Goal: Task Accomplishment & Management: Use online tool/utility

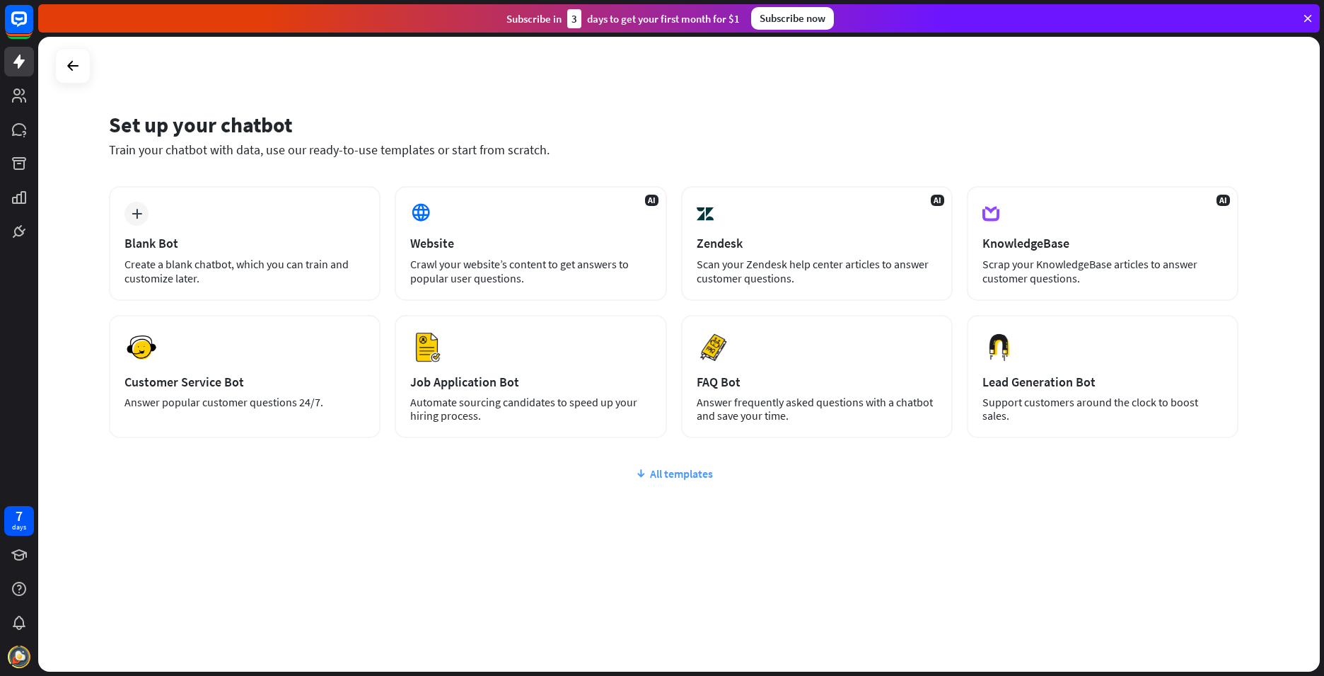
click at [681, 478] on div "All templates" at bounding box center [674, 473] width 1130 height 14
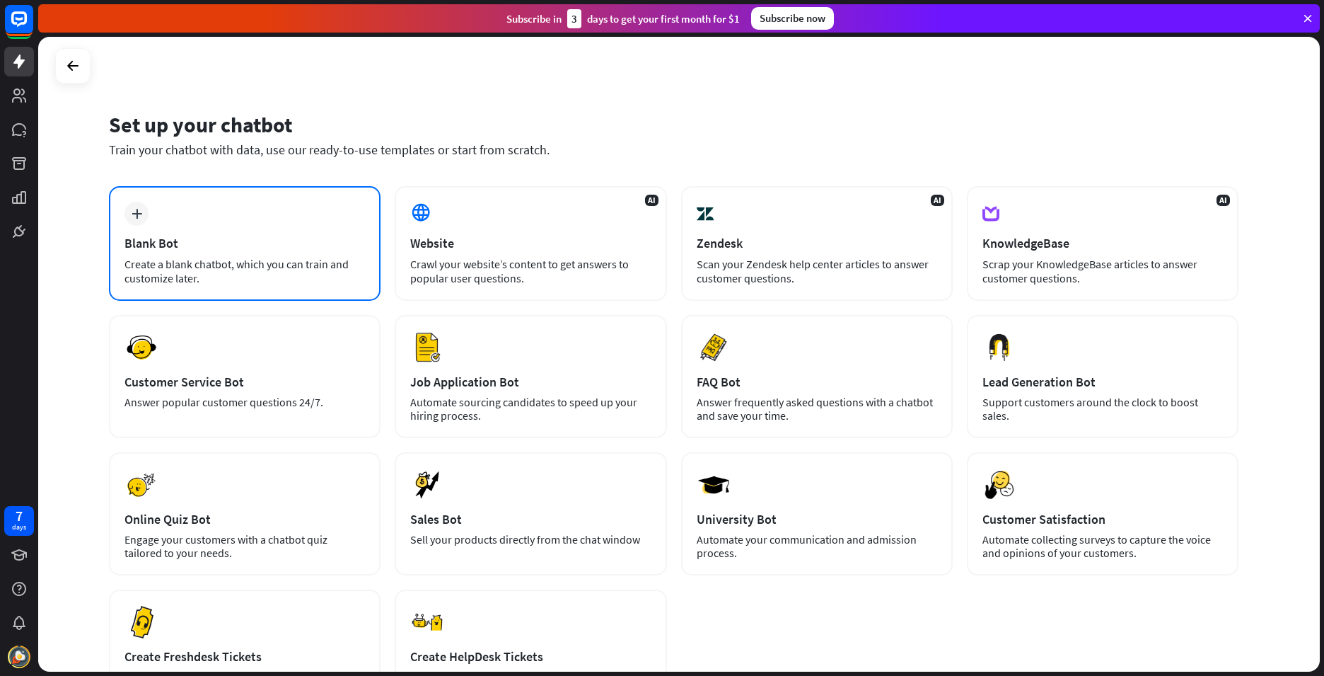
click at [146, 221] on div "plus Blank Bot Create a blank chatbot, which you can train and customize later." at bounding box center [245, 243] width 272 height 115
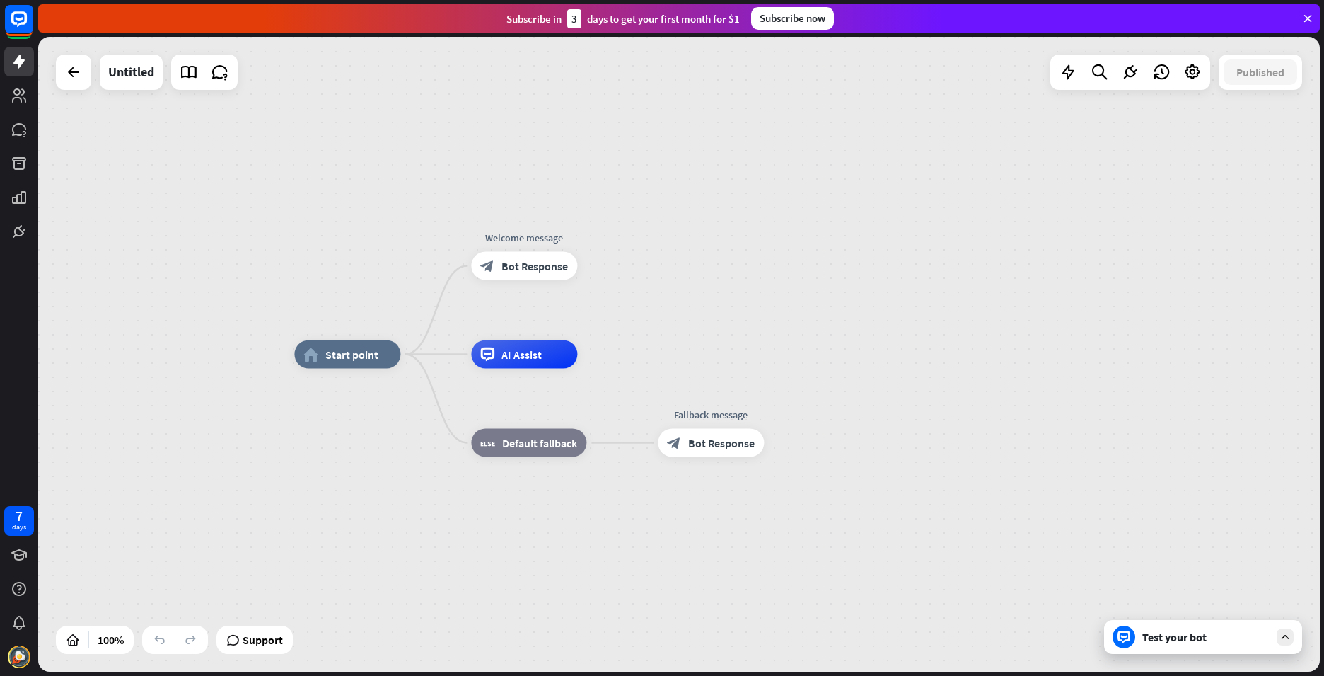
click at [1291, 630] on icon at bounding box center [1285, 636] width 13 height 13
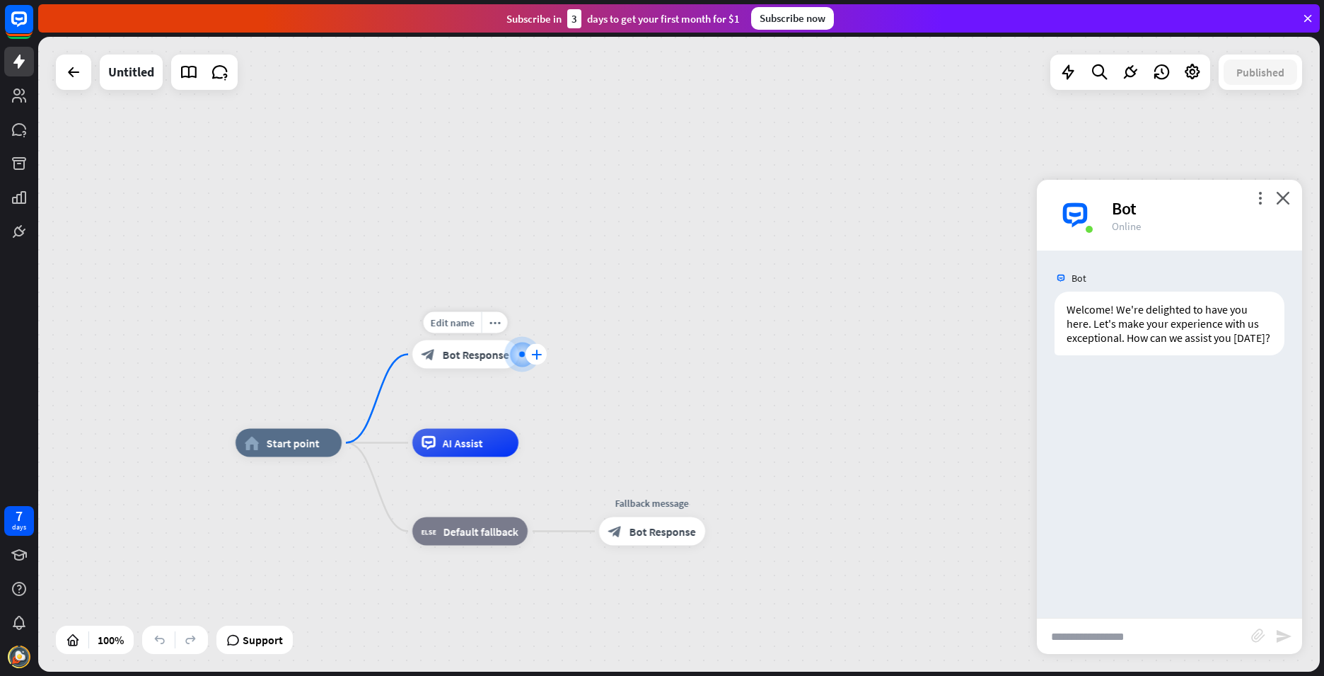
click at [536, 352] on icon "plus" at bounding box center [536, 355] width 11 height 10
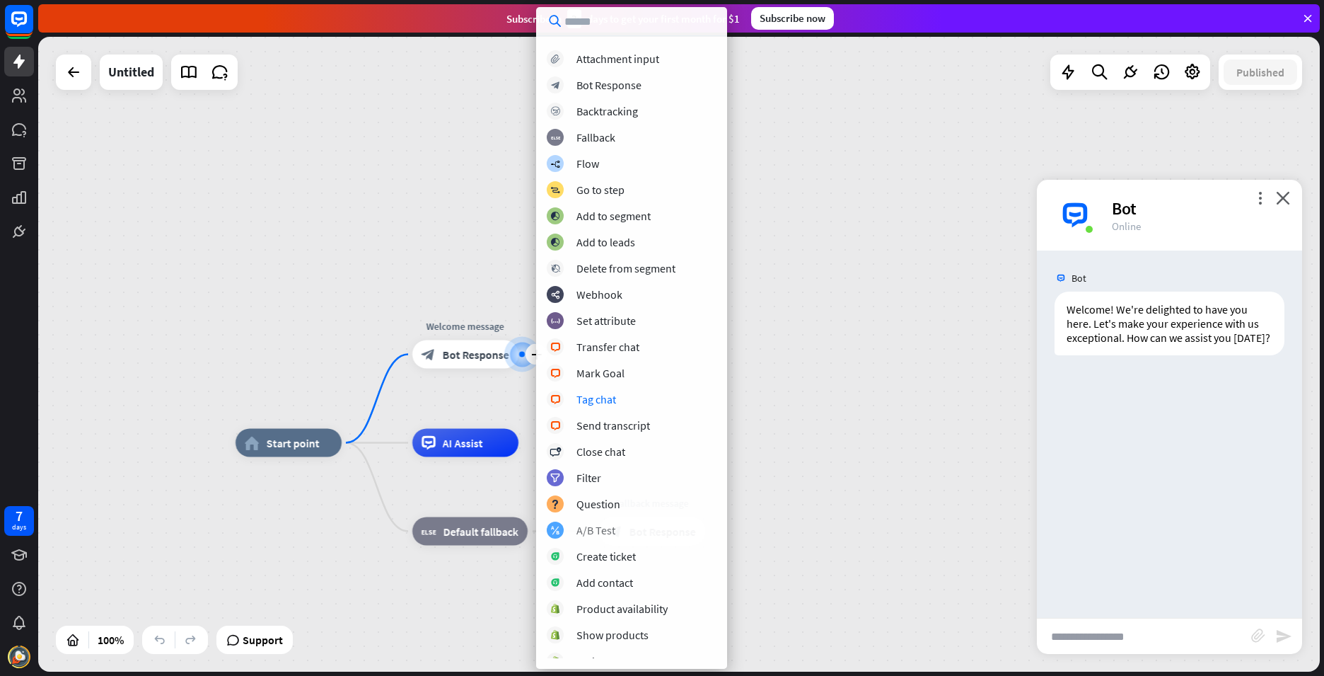
scroll to position [23, 0]
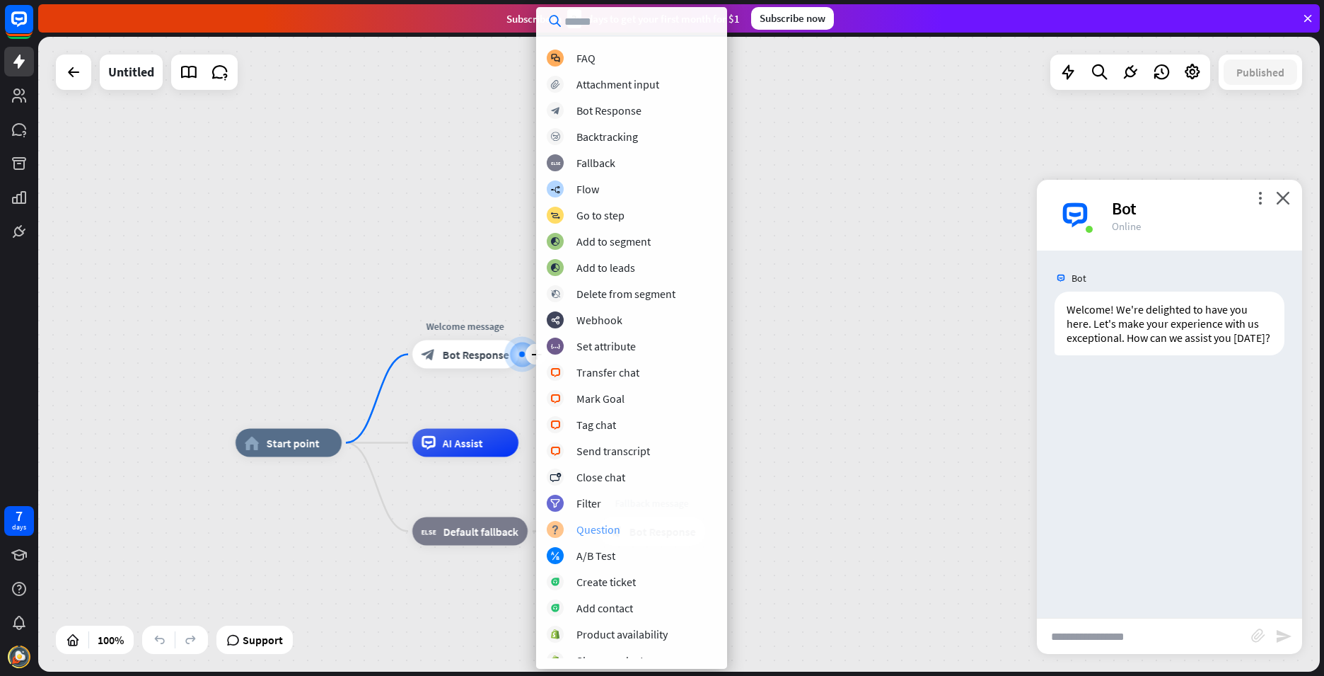
click at [601, 526] on div "Question" at bounding box center [599, 529] width 44 height 14
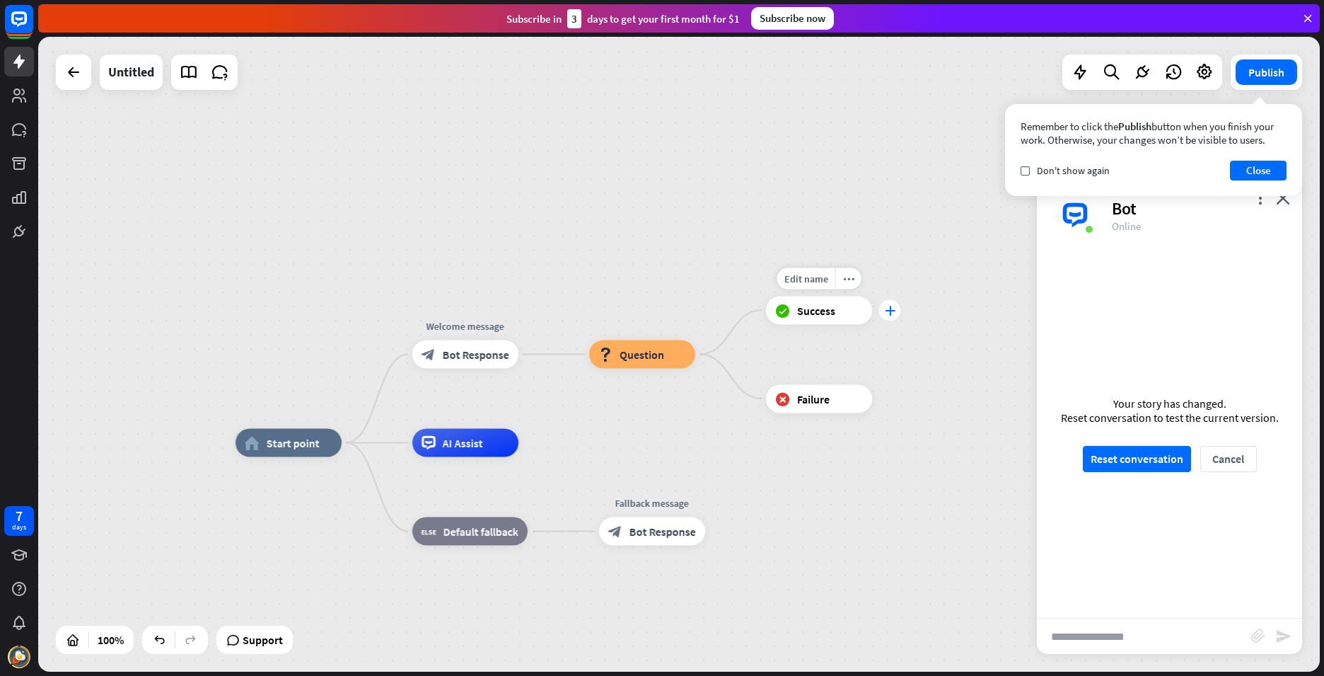
click at [891, 311] on icon "plus" at bounding box center [890, 310] width 11 height 10
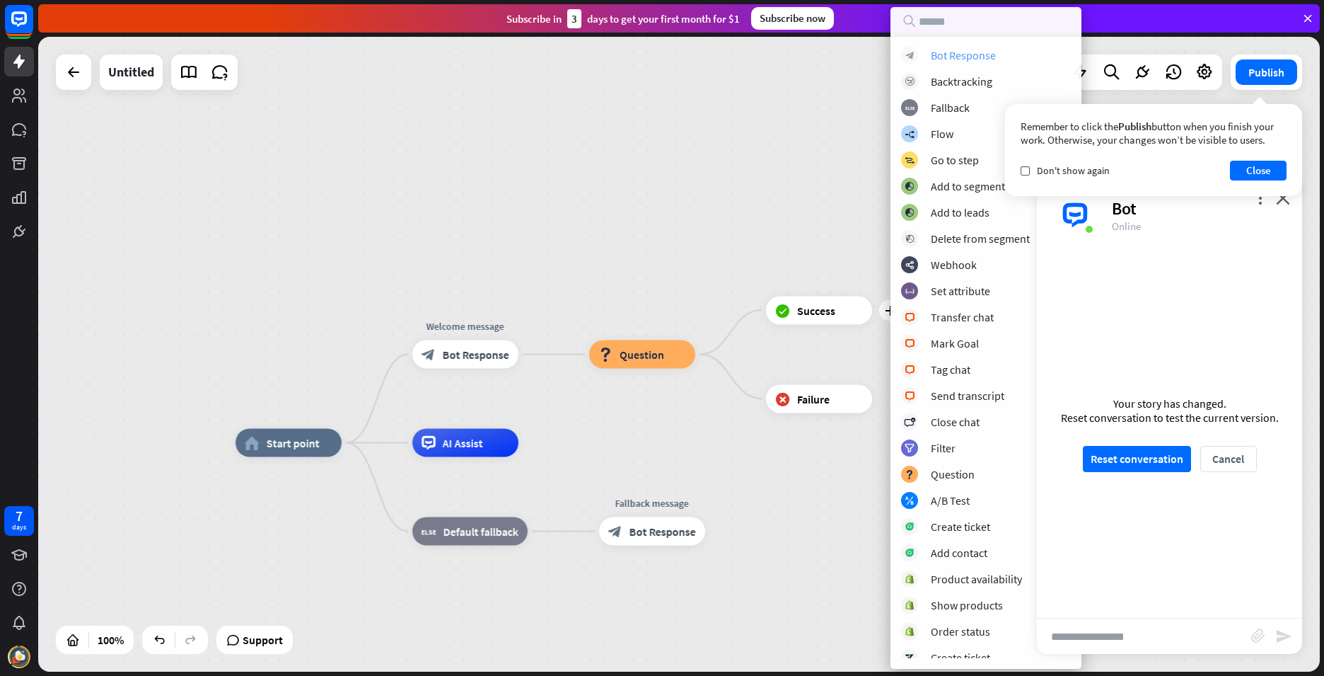
click at [963, 52] on div "Bot Response" at bounding box center [963, 55] width 65 height 14
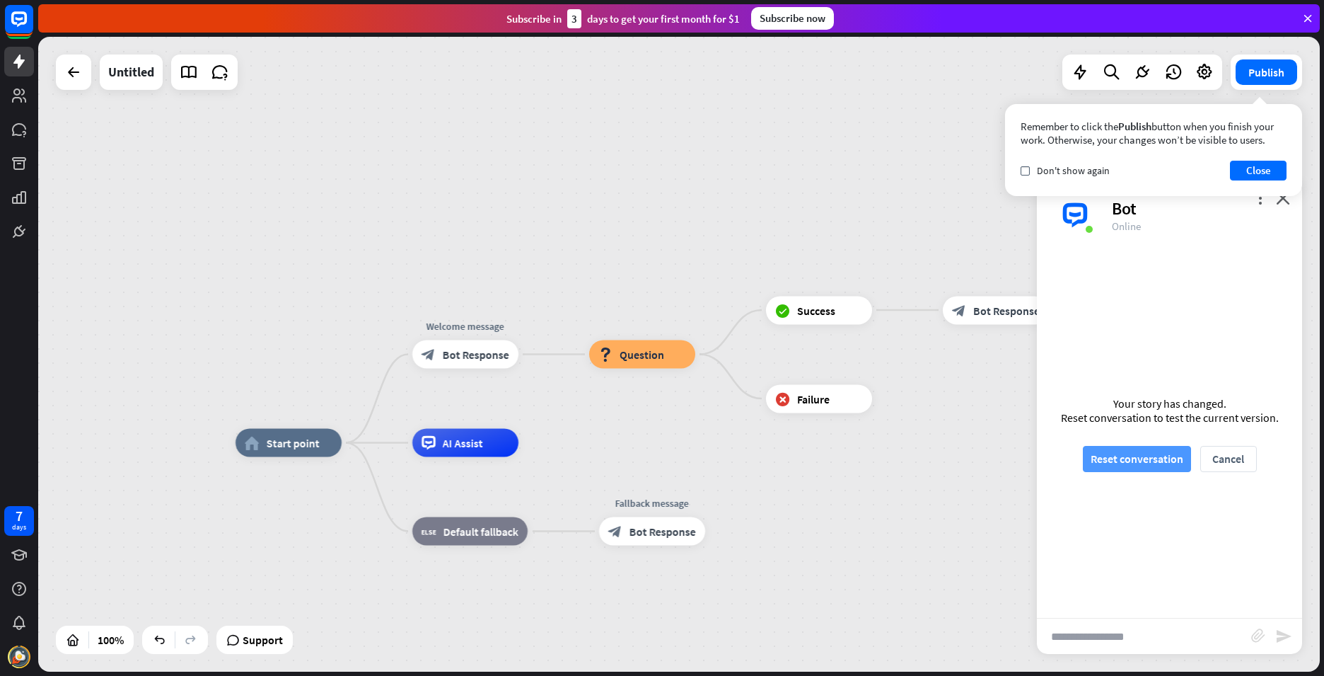
click at [1136, 467] on button "Reset conversation" at bounding box center [1137, 459] width 108 height 26
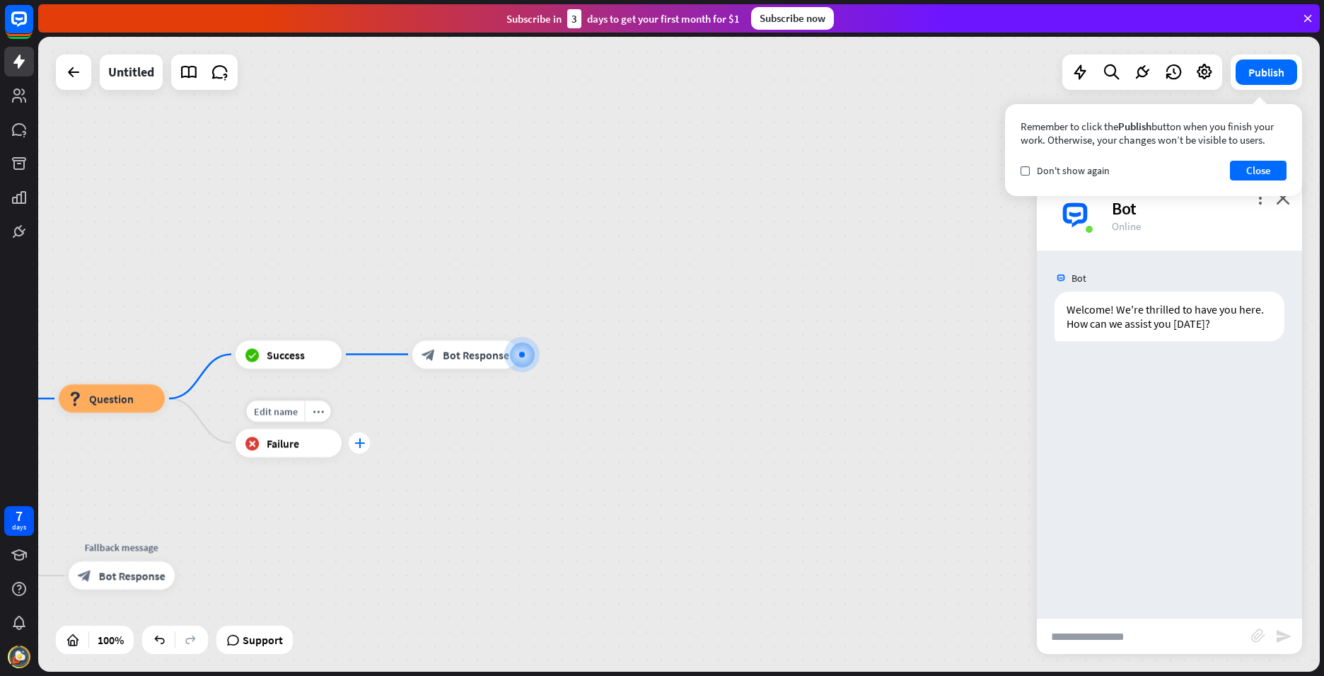
click at [359, 453] on div "plus" at bounding box center [359, 442] width 21 height 21
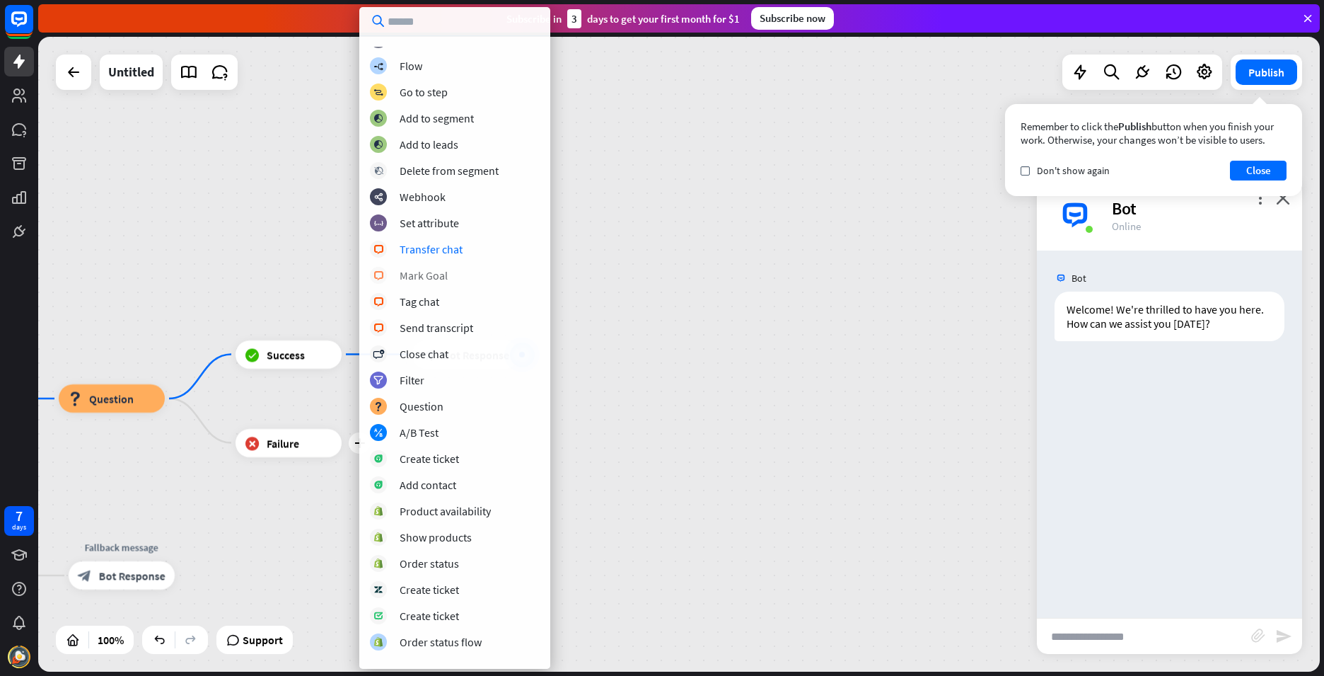
scroll to position [60, 0]
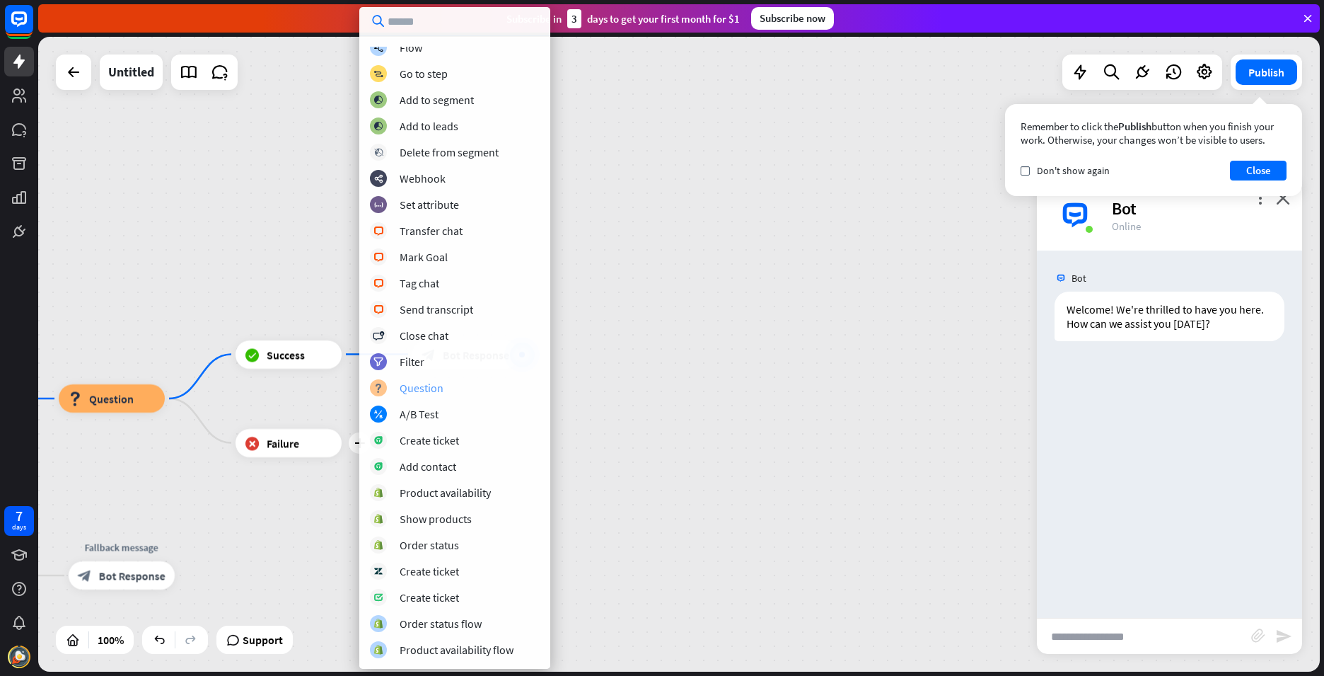
click at [422, 393] on div "Question" at bounding box center [422, 388] width 44 height 14
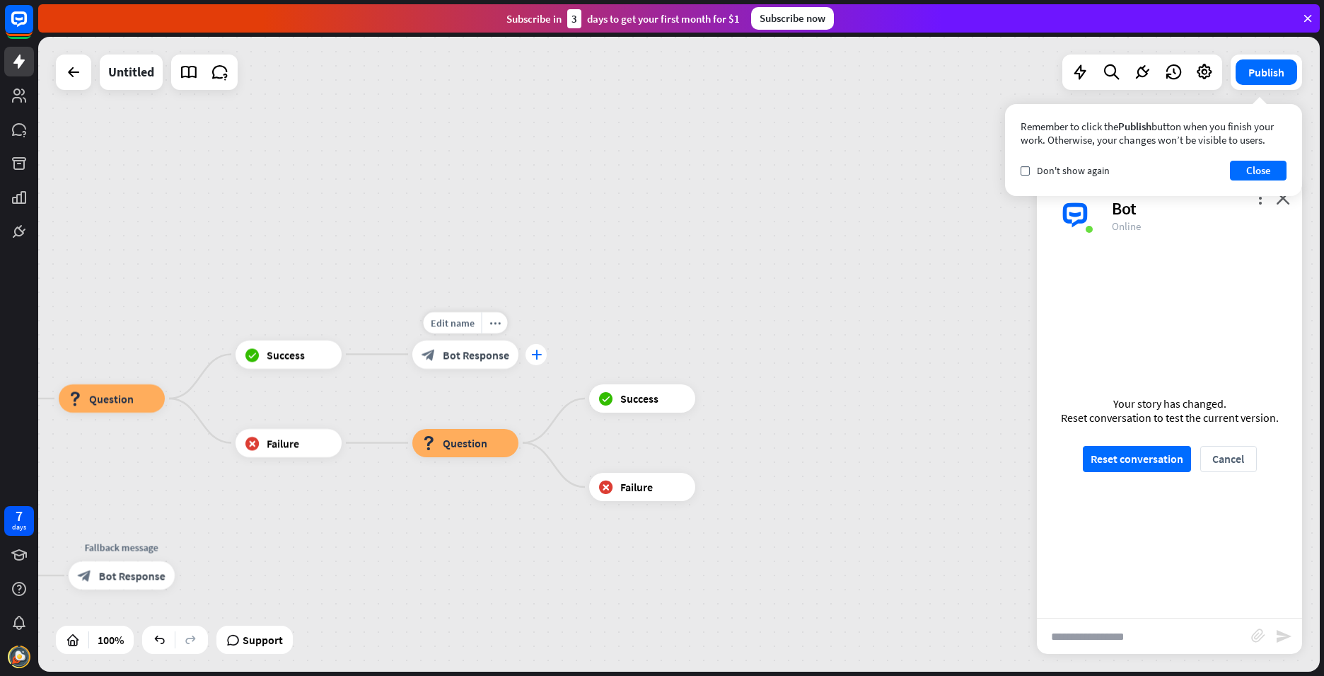
click at [535, 355] on icon "plus" at bounding box center [536, 355] width 11 height 10
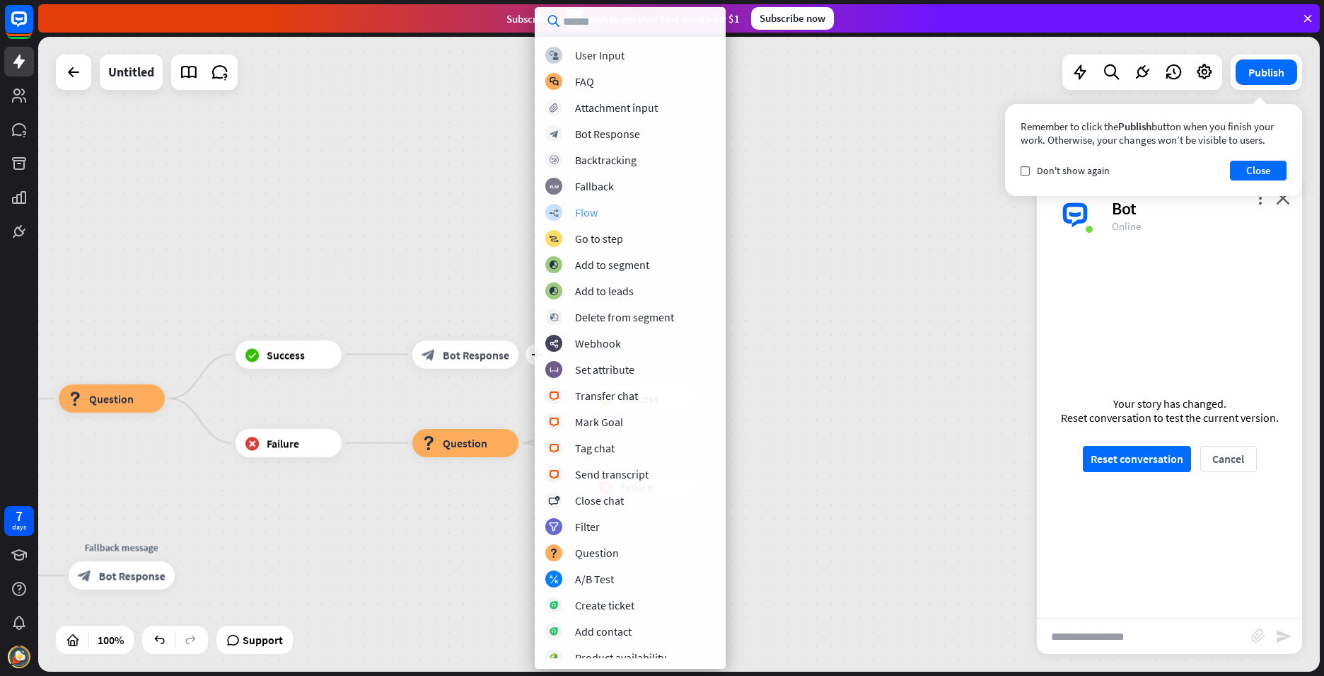
click at [599, 209] on div "builder_tree Flow" at bounding box center [630, 212] width 170 height 17
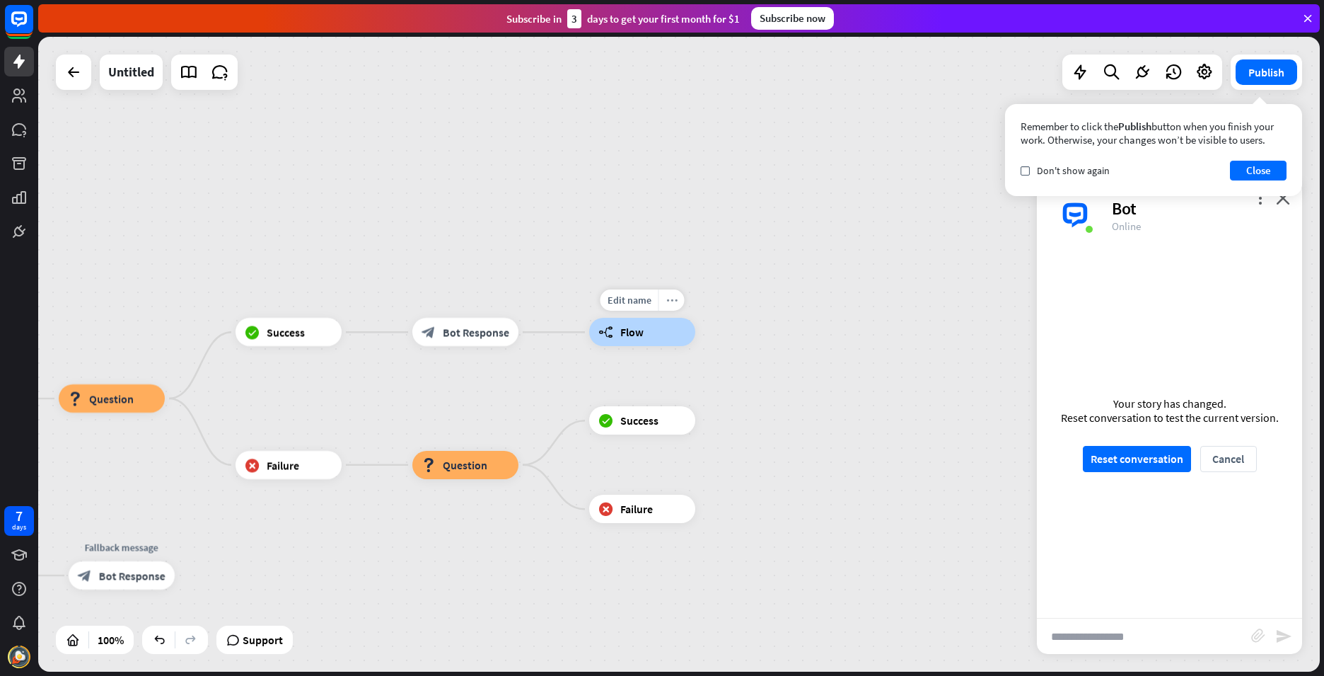
click at [666, 304] on icon "more_horiz" at bounding box center [671, 300] width 11 height 11
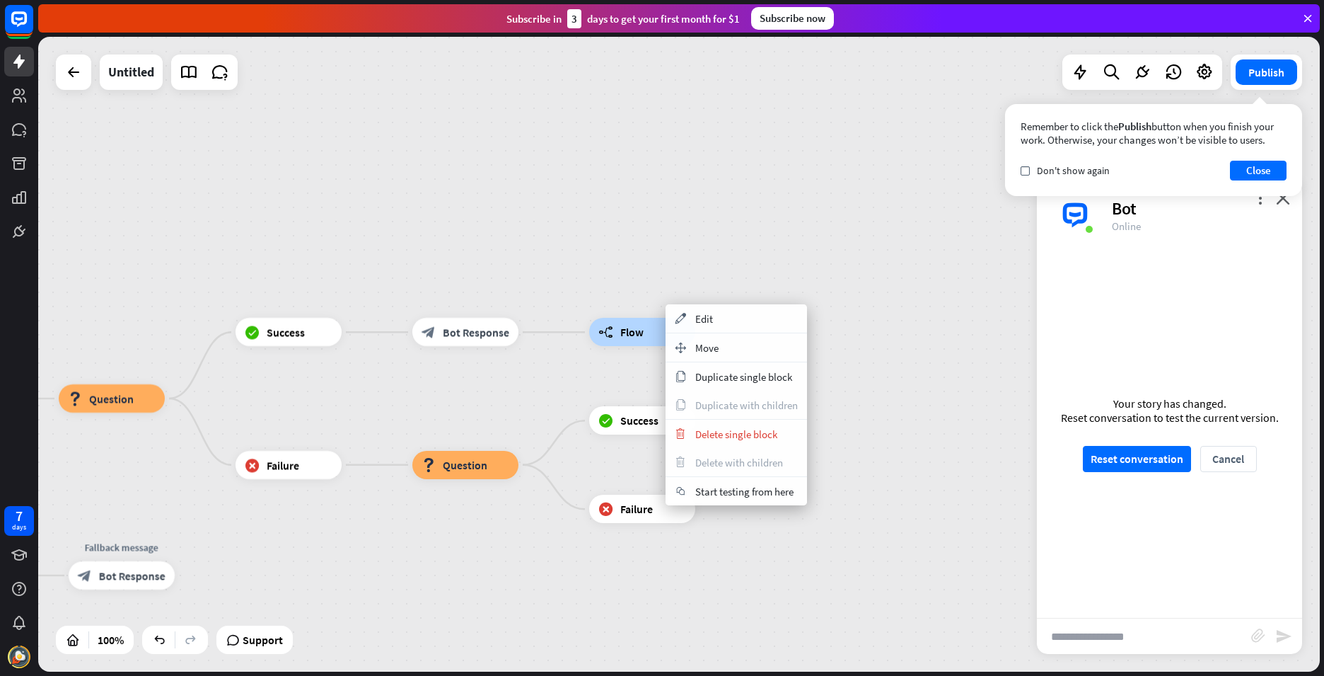
click at [644, 333] on div "builder_tree Flow" at bounding box center [642, 332] width 106 height 28
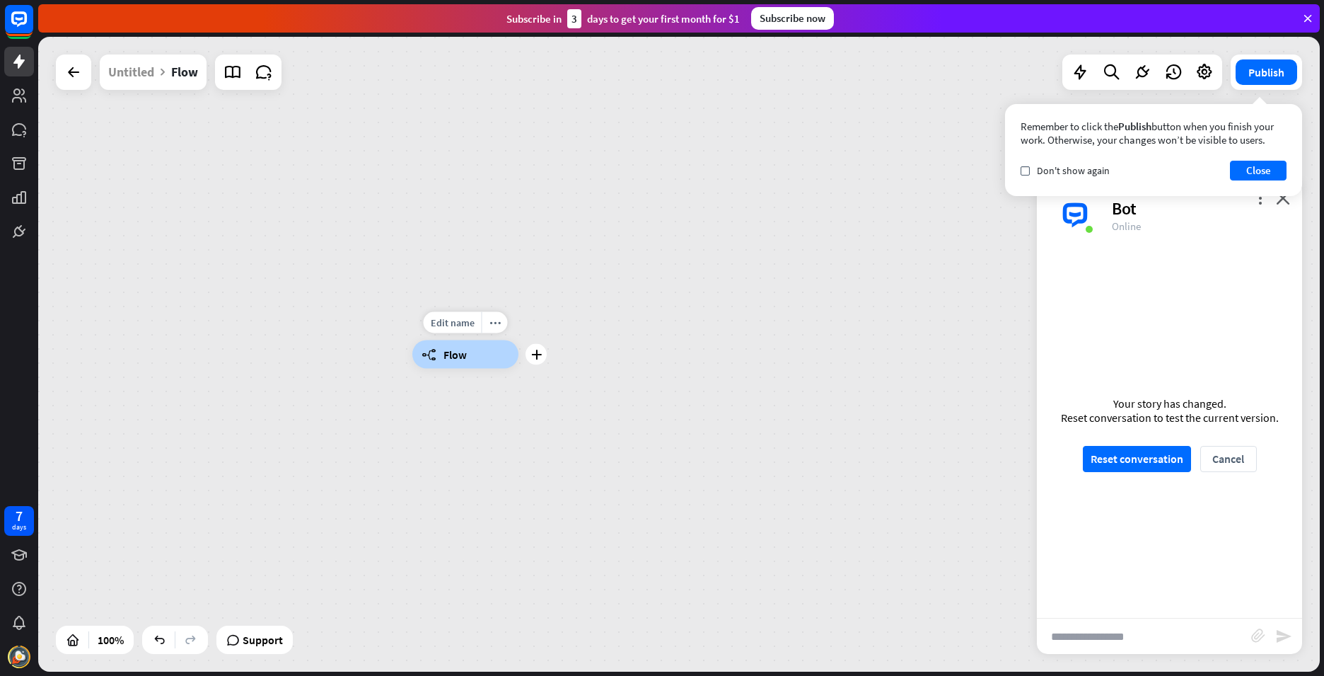
click at [485, 369] on div "Edit name more_horiz plus builder_tree Flow" at bounding box center [465, 354] width 106 height 28
click at [1140, 449] on button "Reset conversation" at bounding box center [1137, 459] width 108 height 26
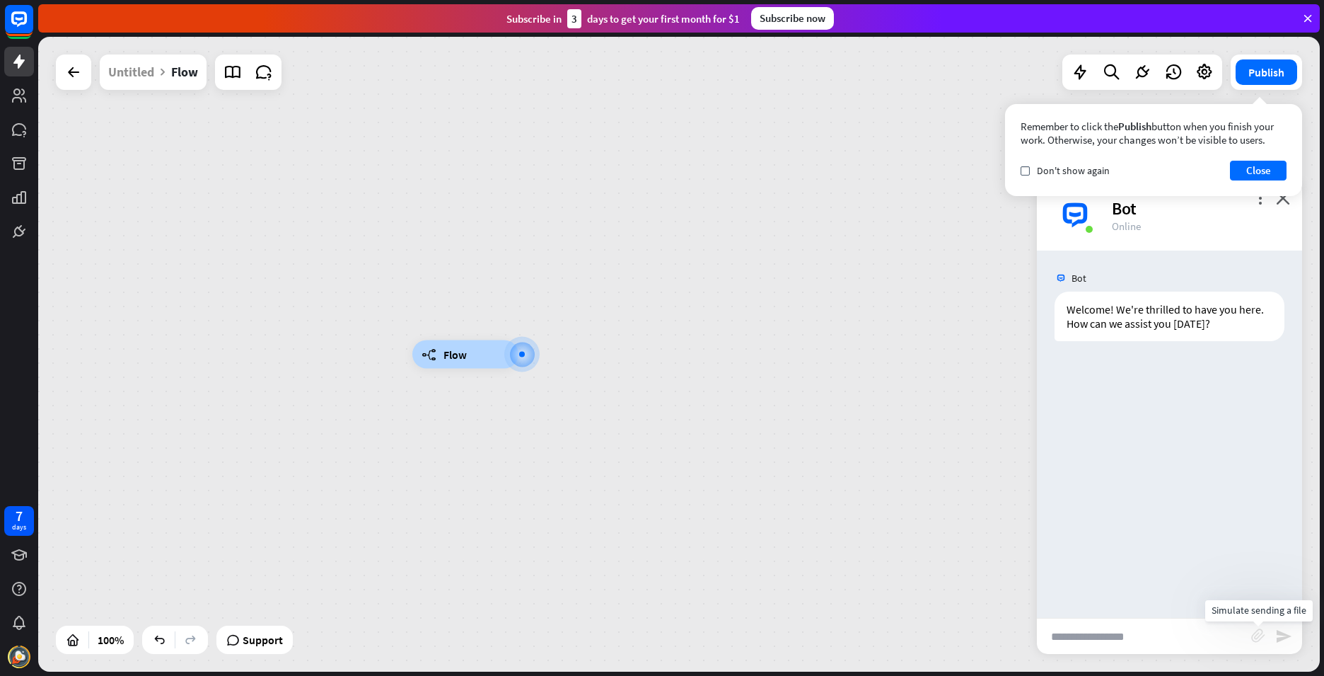
click at [1254, 636] on icon "block_attachment" at bounding box center [1259, 635] width 14 height 14
click at [1223, 620] on div "Image" at bounding box center [1181, 609] width 122 height 25
click at [1254, 635] on icon "block_attachment" at bounding box center [1259, 635] width 14 height 14
click at [565, 209] on div "builder_tree Flow" at bounding box center [679, 354] width 1282 height 635
click at [572, 23] on div "3" at bounding box center [574, 18] width 14 height 19
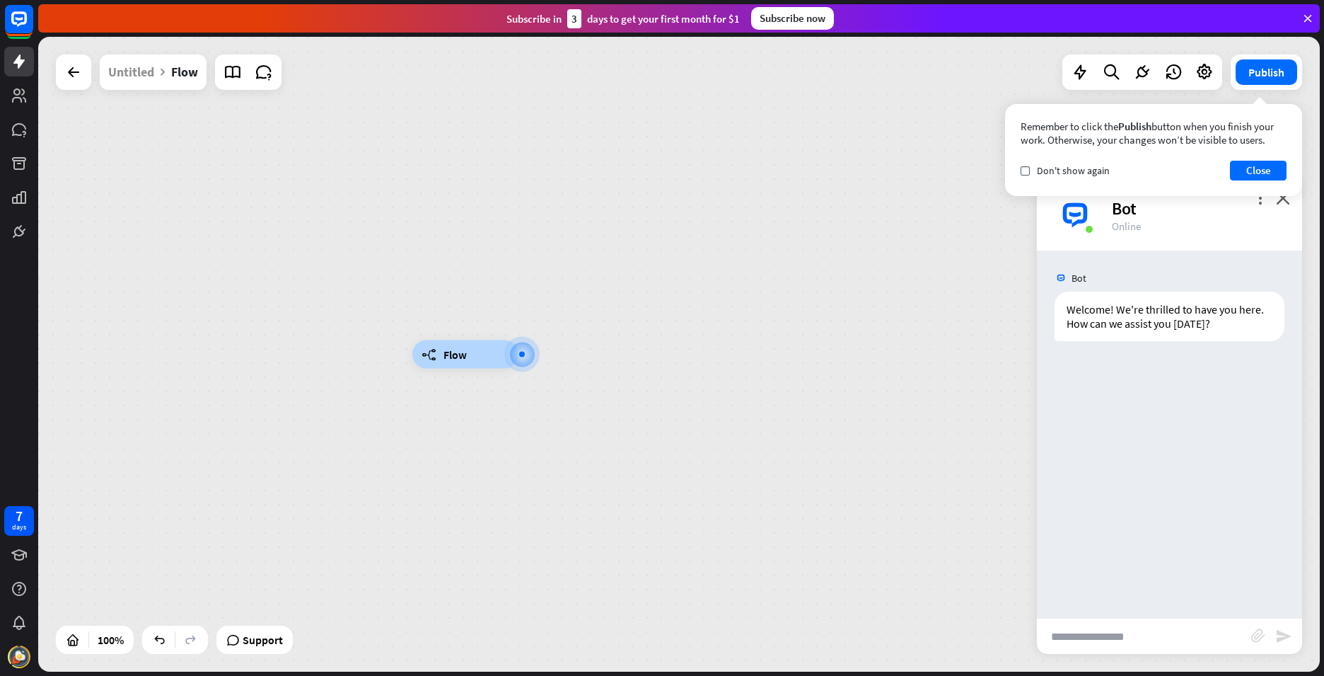
click at [576, 18] on div "3" at bounding box center [574, 18] width 14 height 19
